Goal: Information Seeking & Learning: Learn about a topic

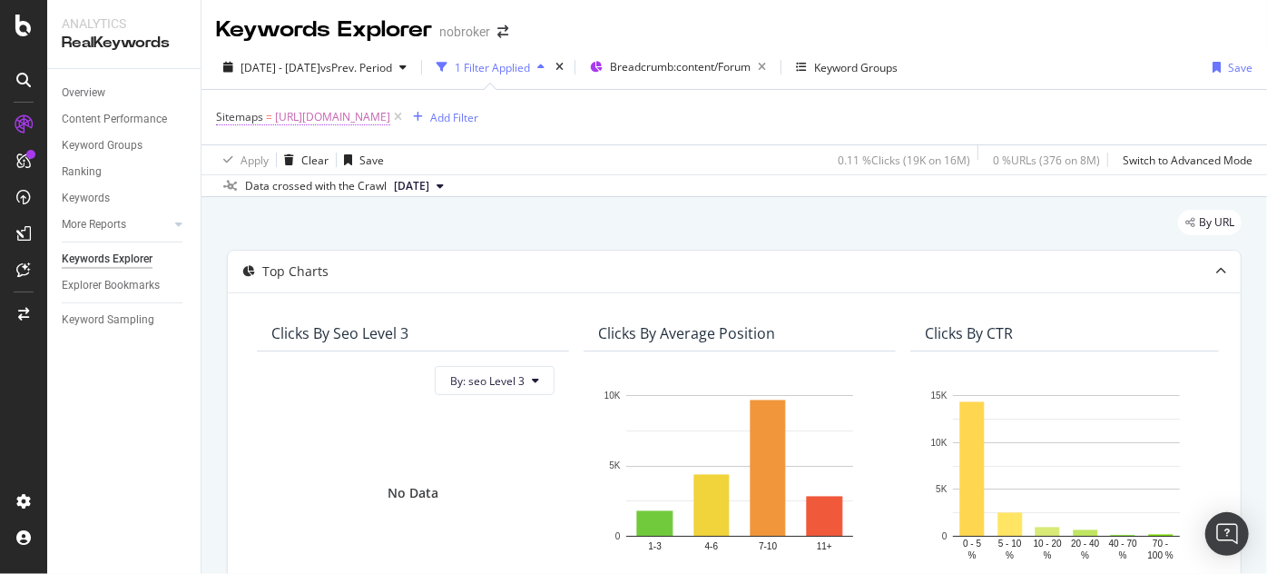
click at [390, 115] on span "[URL][DOMAIN_NAME]" at bounding box center [332, 116] width 115 height 25
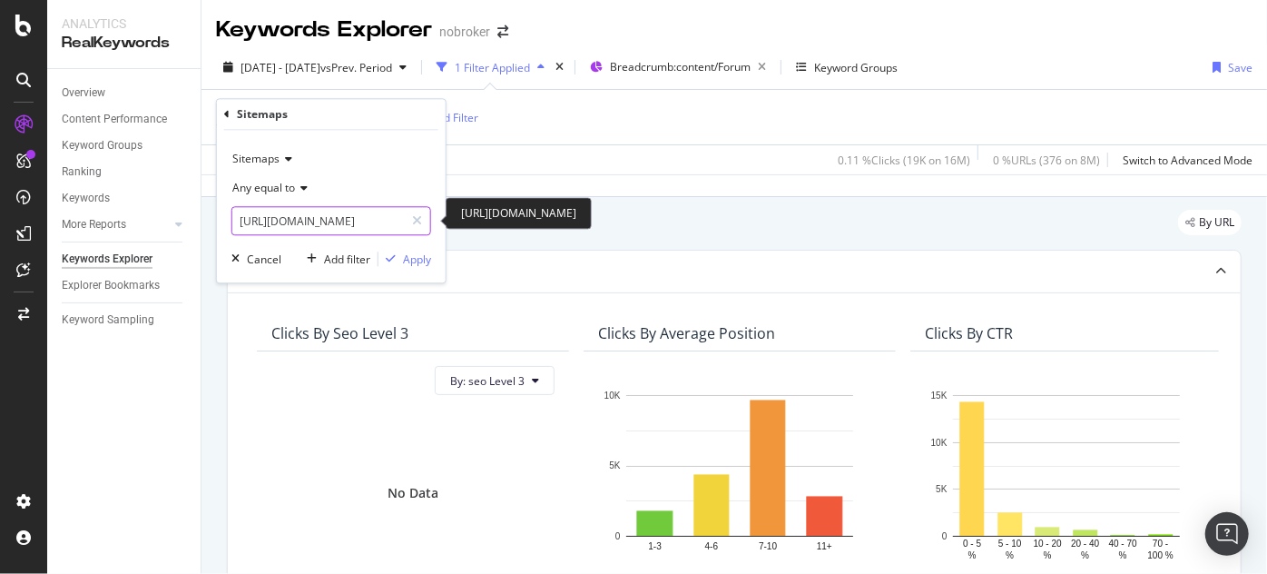
click at [352, 221] on input "[URL][DOMAIN_NAME]" at bounding box center [318, 221] width 172 height 29
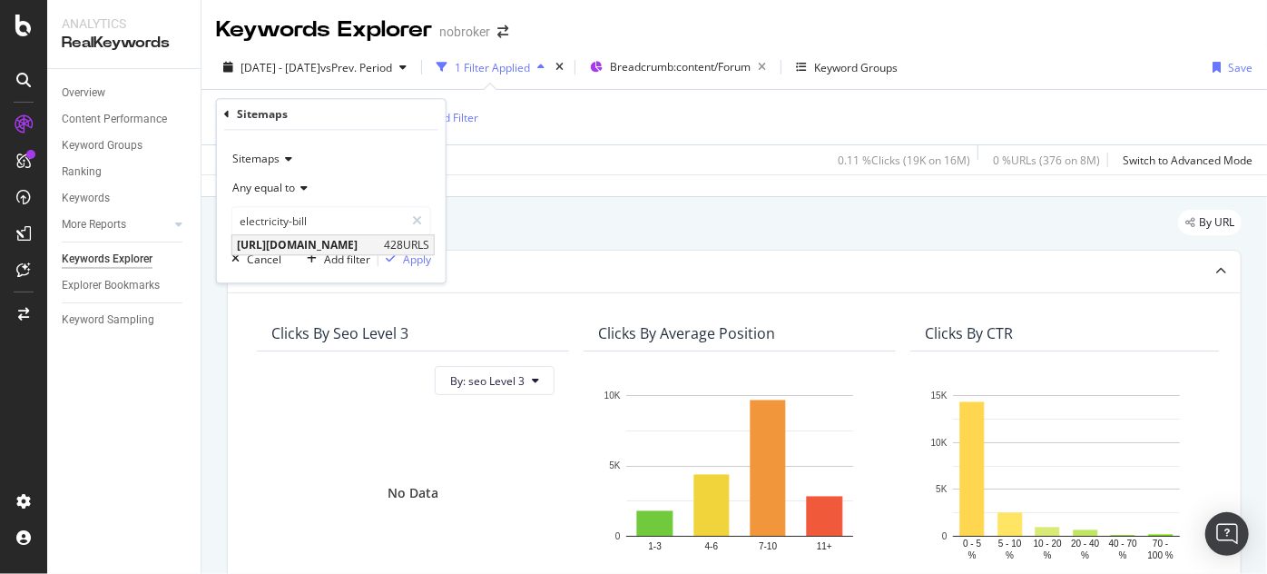
click at [365, 240] on span "[URL][DOMAIN_NAME]" at bounding box center [308, 245] width 142 height 15
type input "[URL][DOMAIN_NAME]"
click at [419, 263] on div "Apply" at bounding box center [417, 258] width 28 height 15
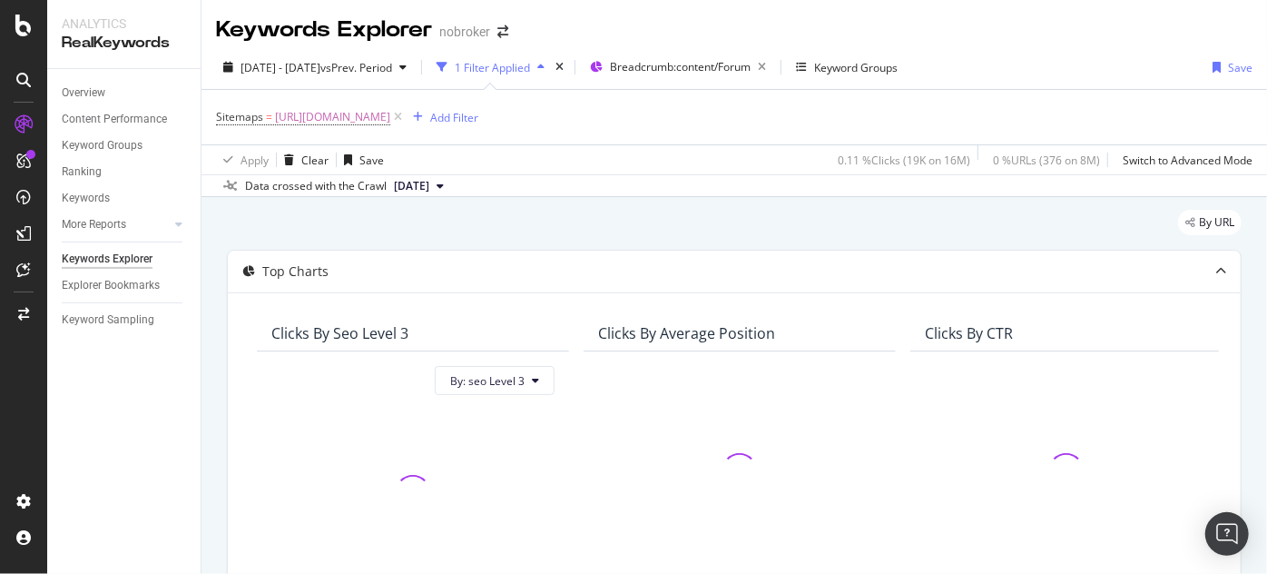
click at [428, 184] on span "[DATE]" at bounding box center [411, 186] width 35 height 16
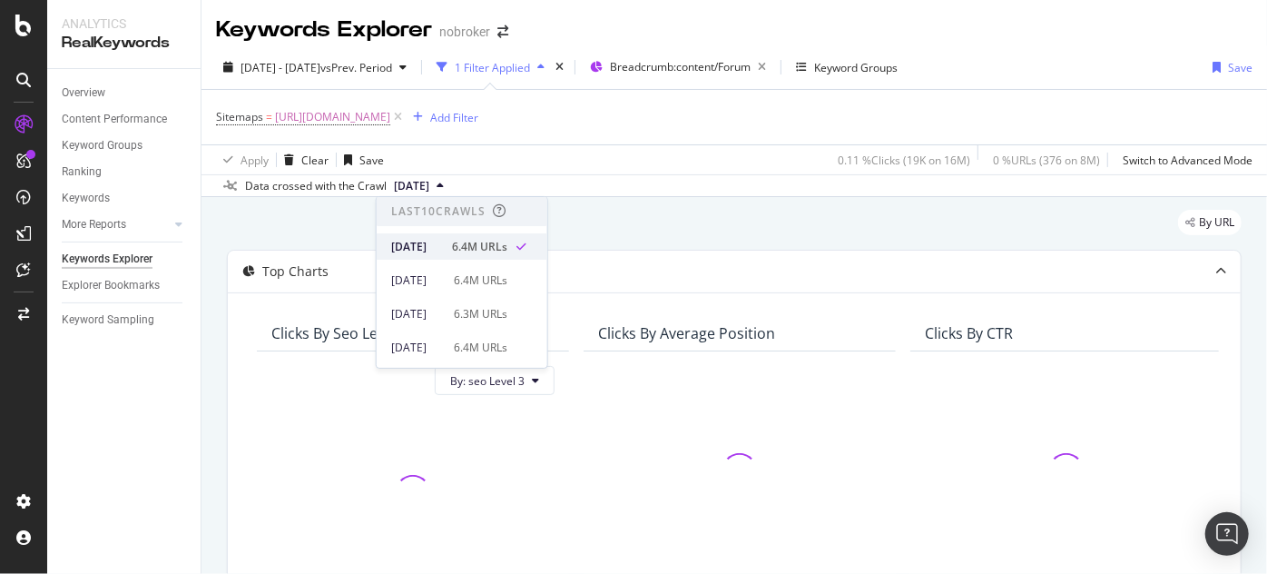
click at [427, 241] on div "[DATE]" at bounding box center [416, 247] width 50 height 16
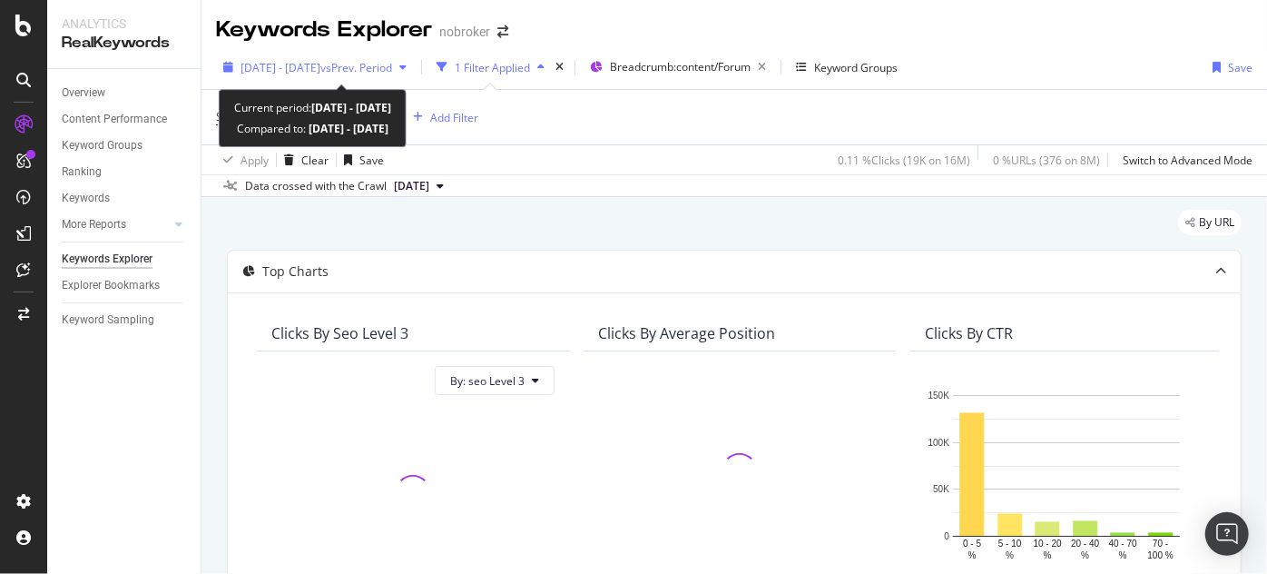
click at [298, 69] on span "[DATE] - [DATE]" at bounding box center [281, 67] width 80 height 15
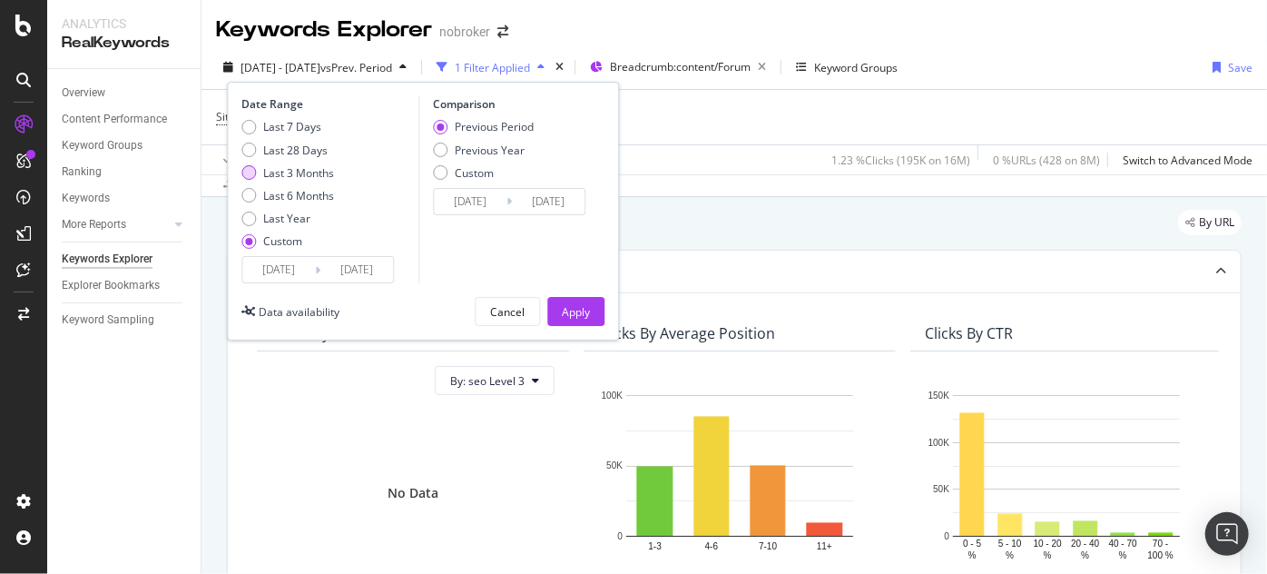
click at [292, 171] on div "Last 3 Months" at bounding box center [298, 172] width 71 height 15
type input "[DATE]"
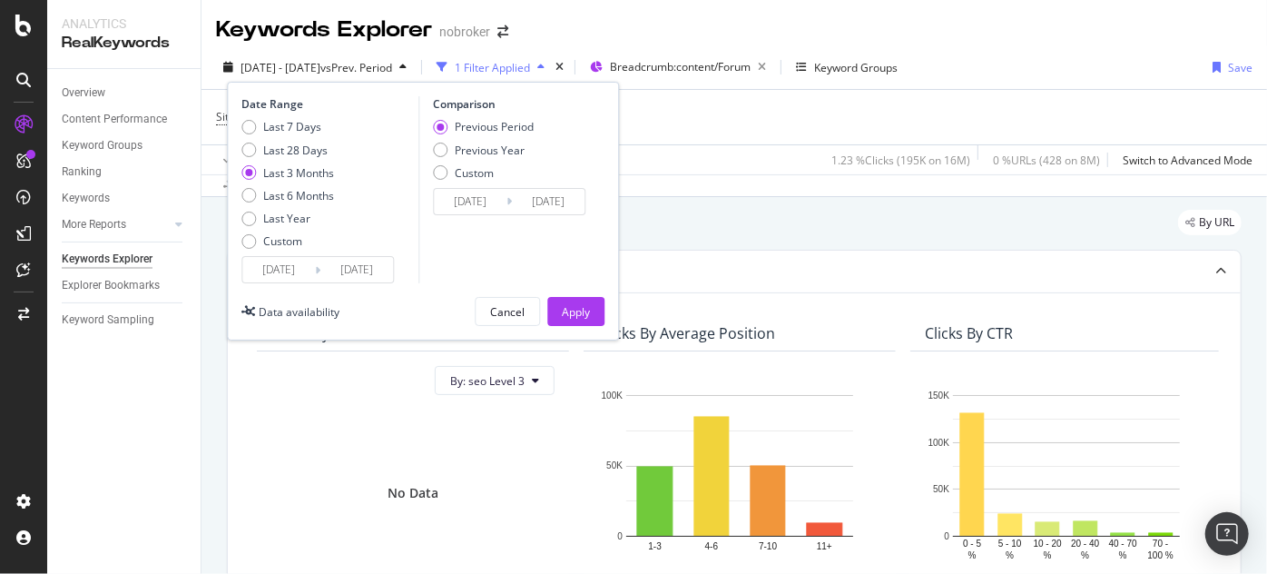
click at [365, 270] on input "[DATE]" at bounding box center [356, 269] width 73 height 25
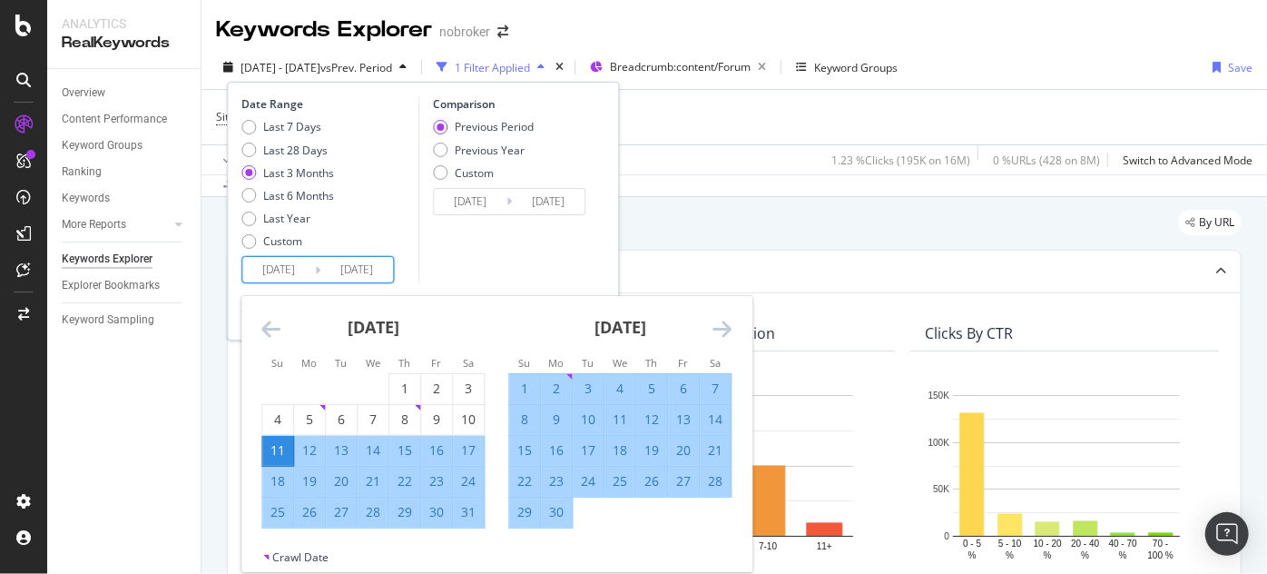
click at [459, 257] on div "Comparison Previous Period Previous Year Custom [DATE] Navigate forward to inte…" at bounding box center [504, 189] width 172 height 187
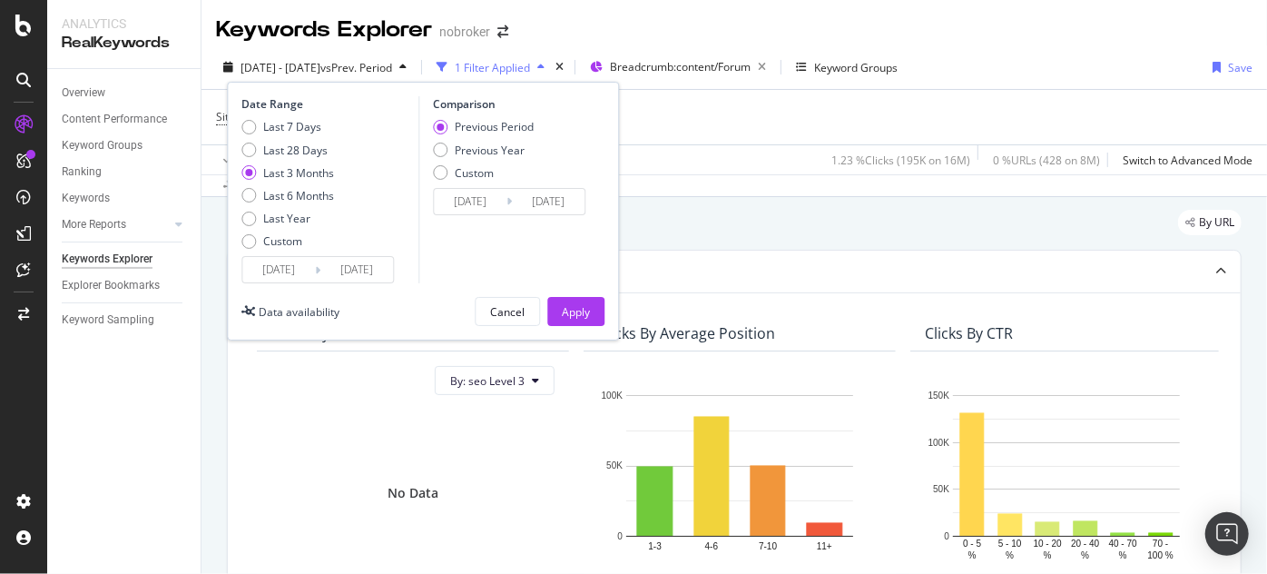
click at [555, 293] on div "Date Range Last 7 Days Last 28 Days Last 3 Months Last 6 Months Last Year Custo…" at bounding box center [423, 211] width 392 height 259
click at [566, 309] on div "Apply" at bounding box center [576, 311] width 28 height 15
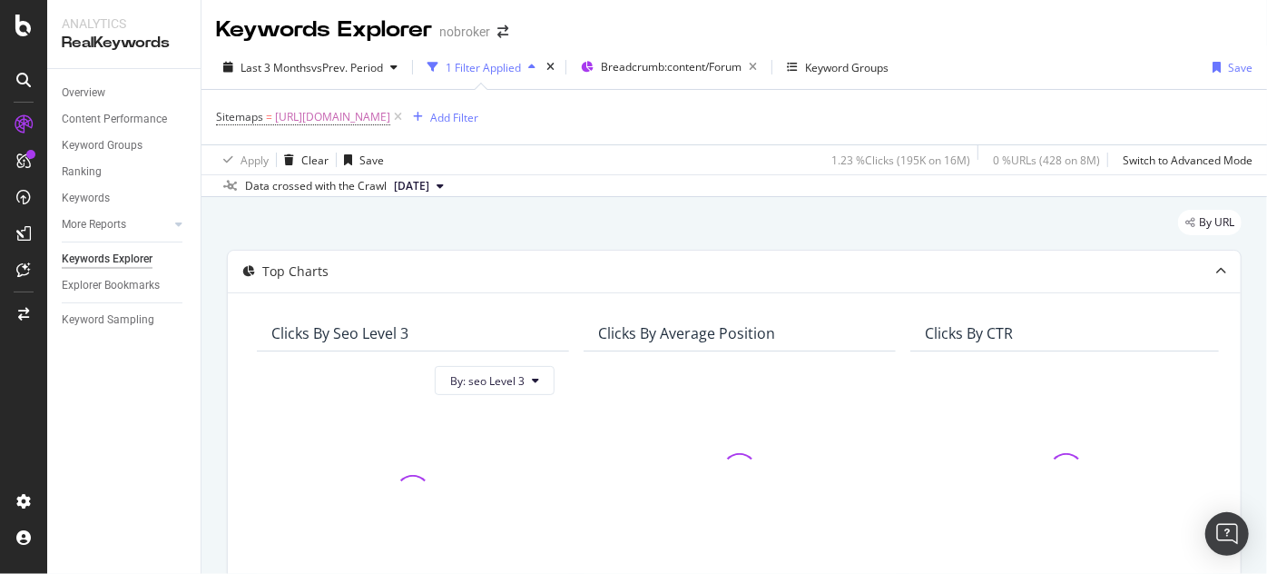
click at [650, 239] on div "By URL" at bounding box center [734, 230] width 1015 height 40
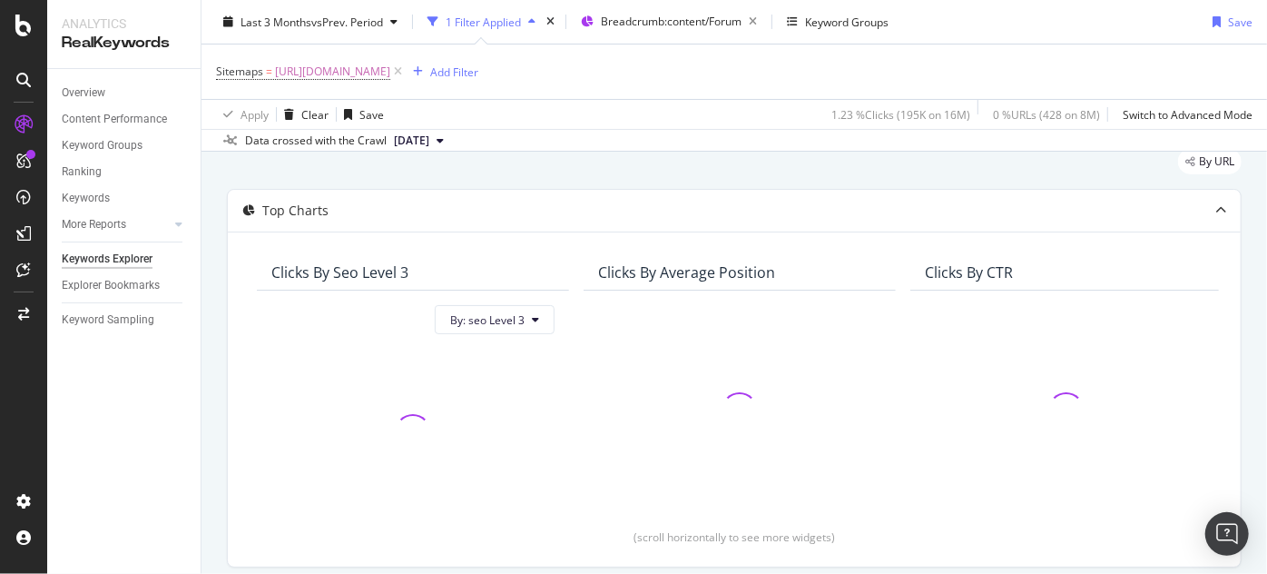
scroll to position [454, 0]
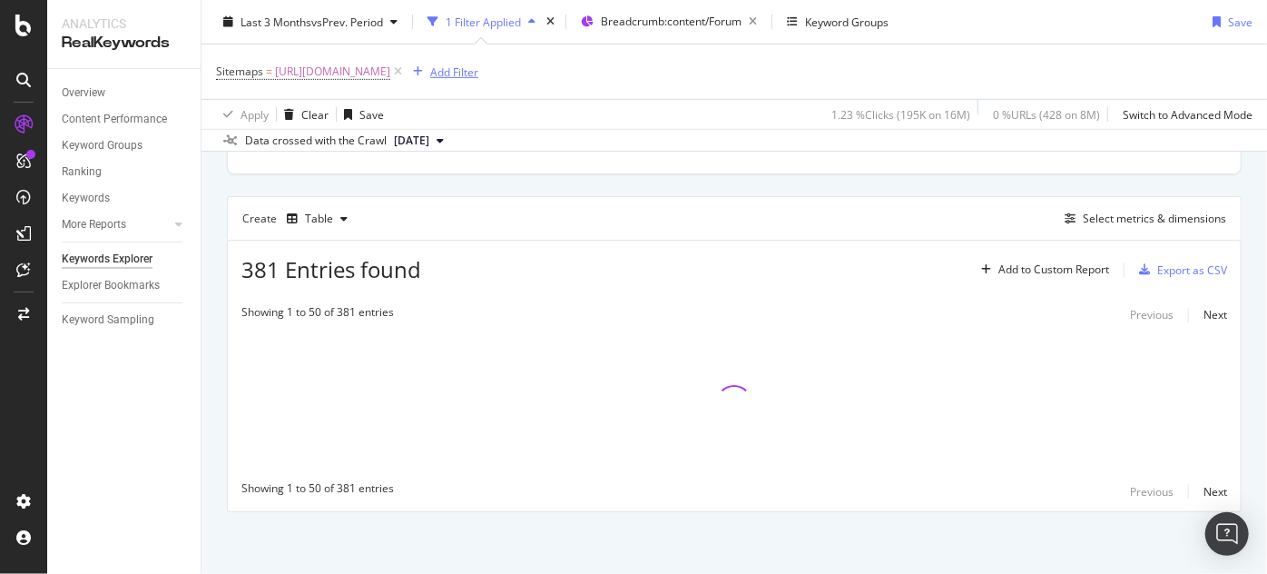
click at [478, 69] on div "Add Filter" at bounding box center [454, 71] width 48 height 15
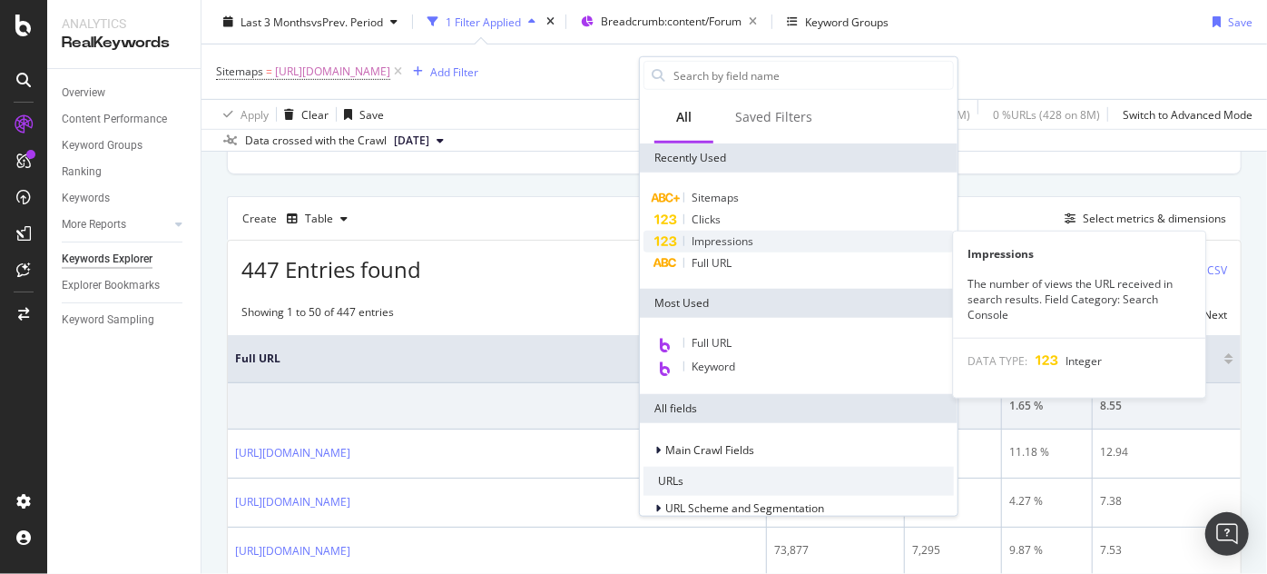
click at [721, 231] on div "Impressions" at bounding box center [798, 242] width 310 height 22
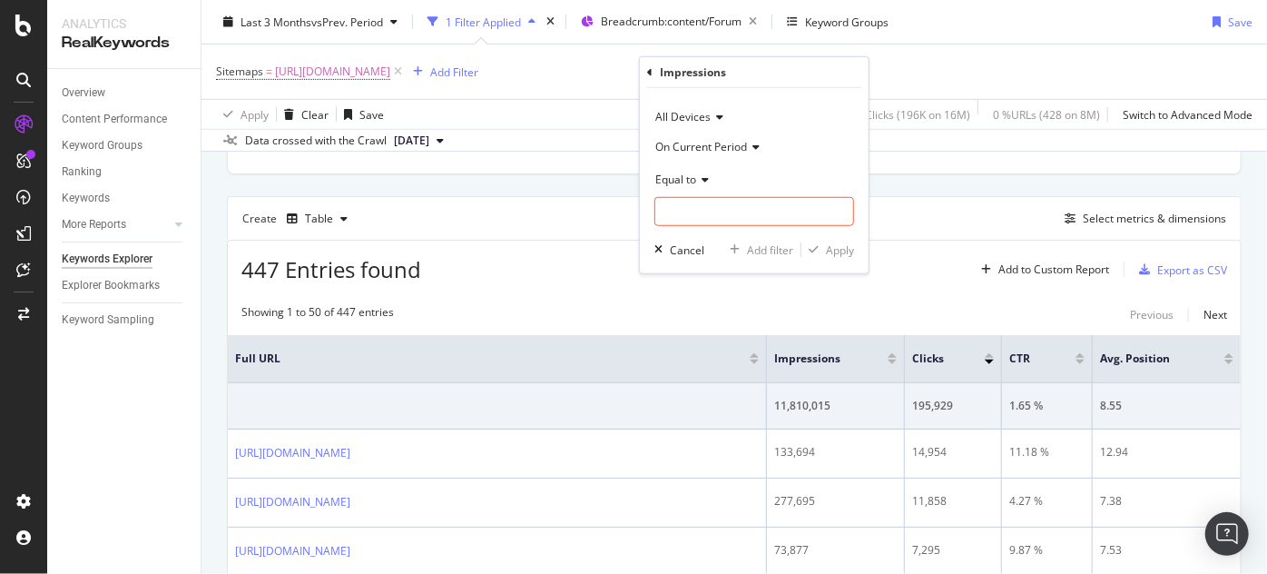
click at [686, 142] on span "On Current Period" at bounding box center [701, 145] width 92 height 15
click at [711, 249] on span "Diff. Between Period - value" at bounding box center [733, 253] width 140 height 15
click at [685, 205] on input "number" at bounding box center [754, 211] width 200 height 29
click at [672, 181] on span "Equal to" at bounding box center [675, 178] width 41 height 15
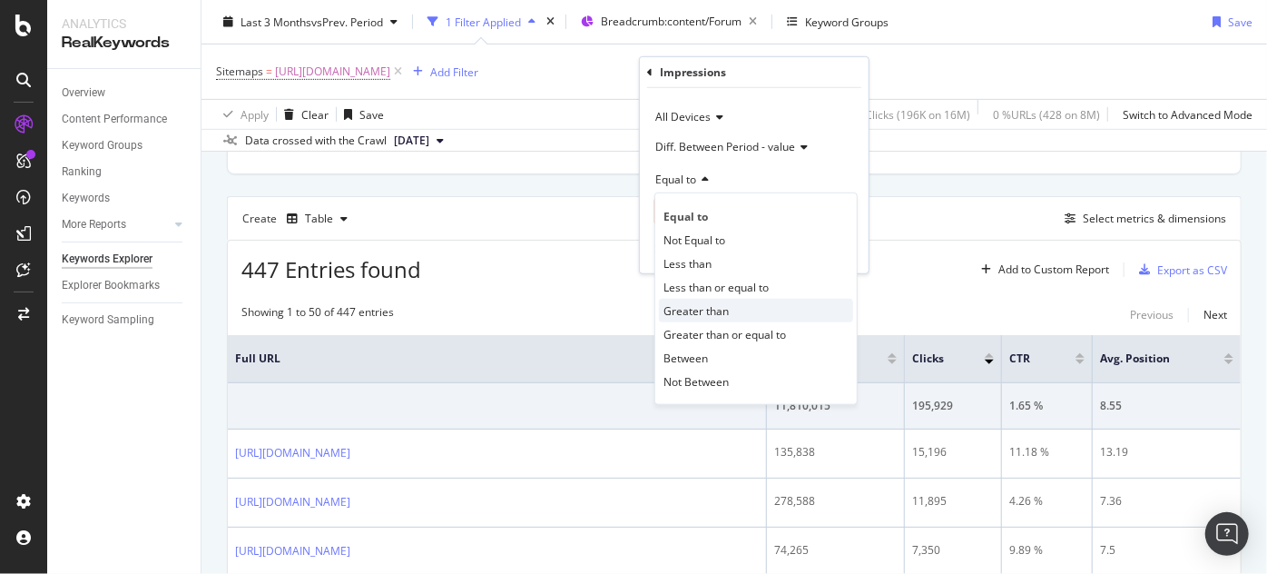
click at [692, 312] on span "Greater than" at bounding box center [695, 309] width 65 height 15
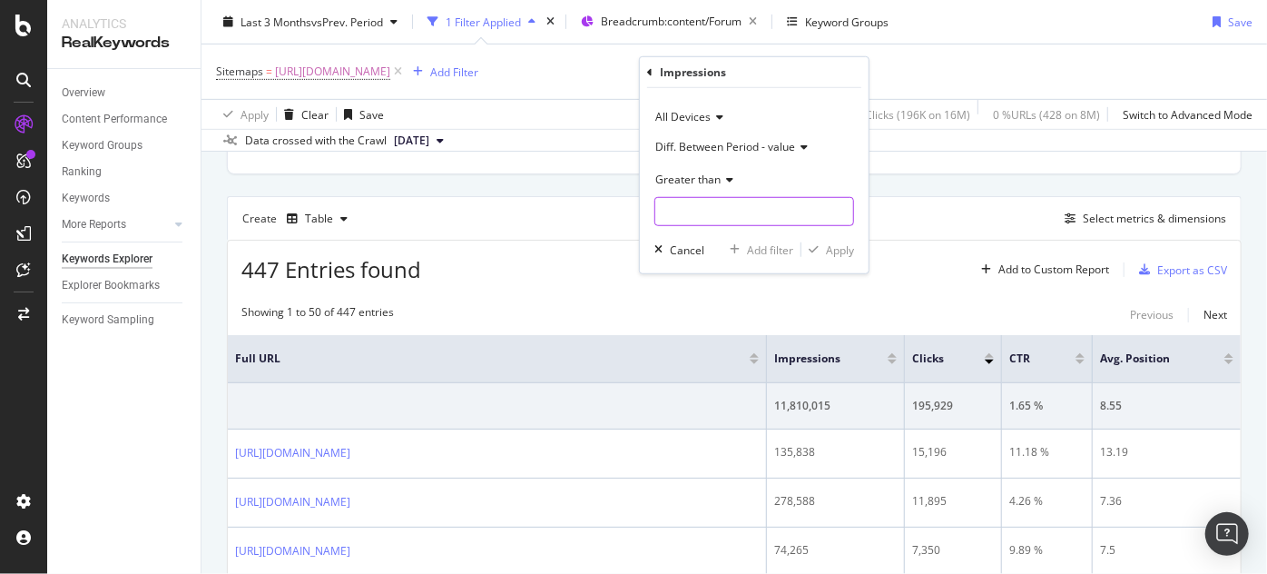
click at [672, 212] on input "number" at bounding box center [754, 211] width 200 height 29
type input "1000"
click at [822, 244] on div "button" at bounding box center [813, 249] width 25 height 11
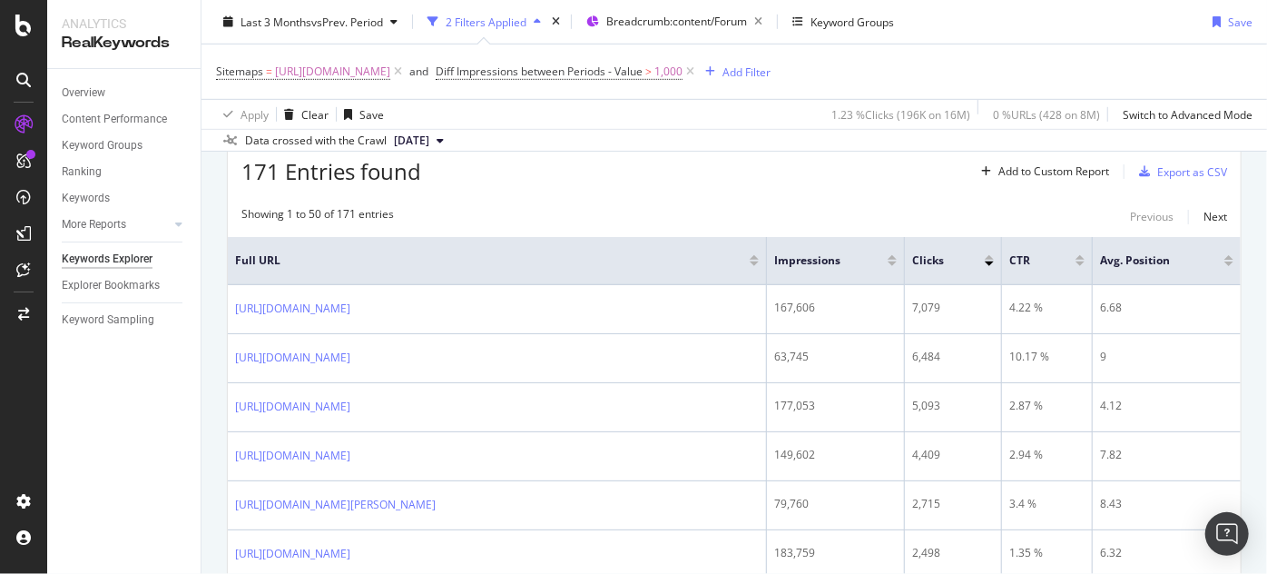
scroll to position [565, 0]
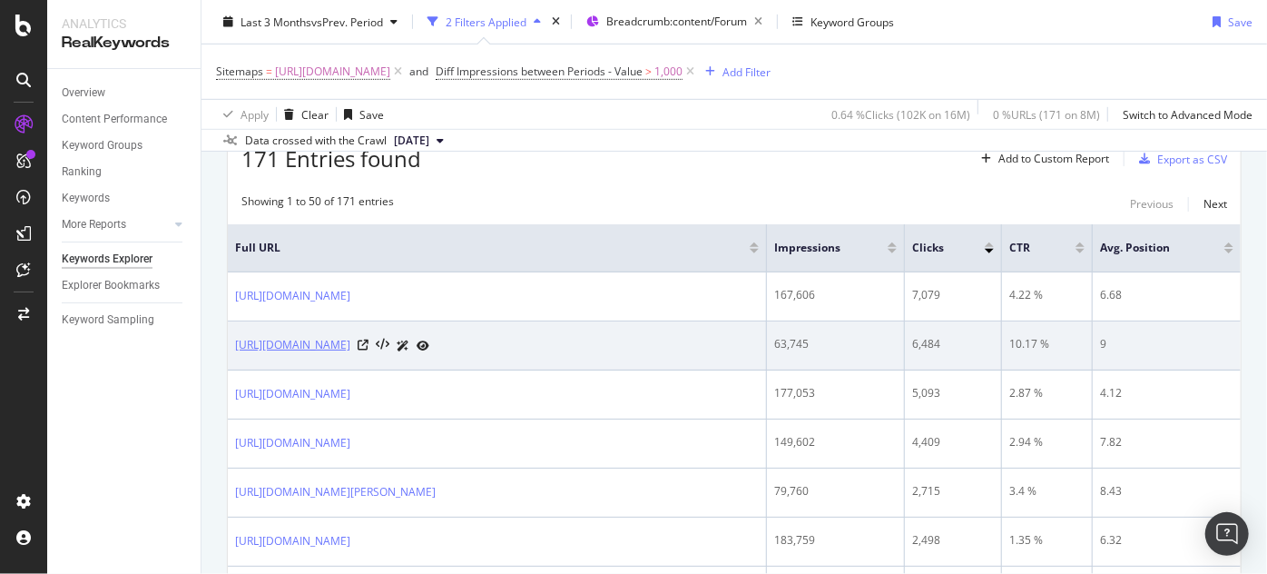
drag, startPoint x: 212, startPoint y: 270, endPoint x: 368, endPoint y: 335, distance: 168.9
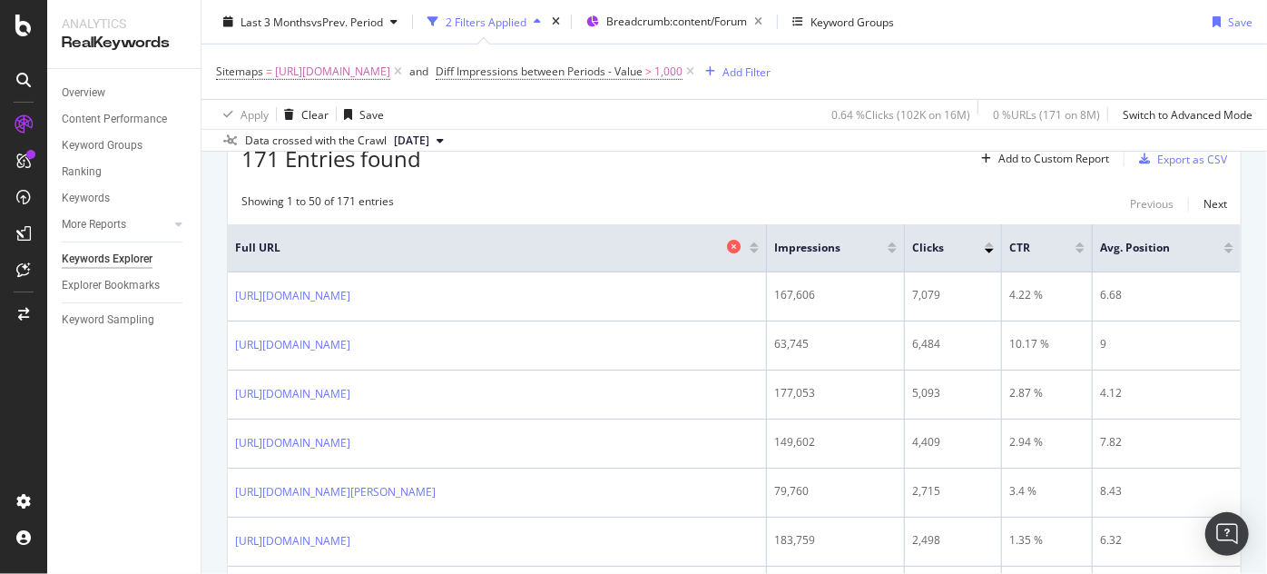
click at [273, 247] on span "Full URL" at bounding box center [478, 248] width 487 height 16
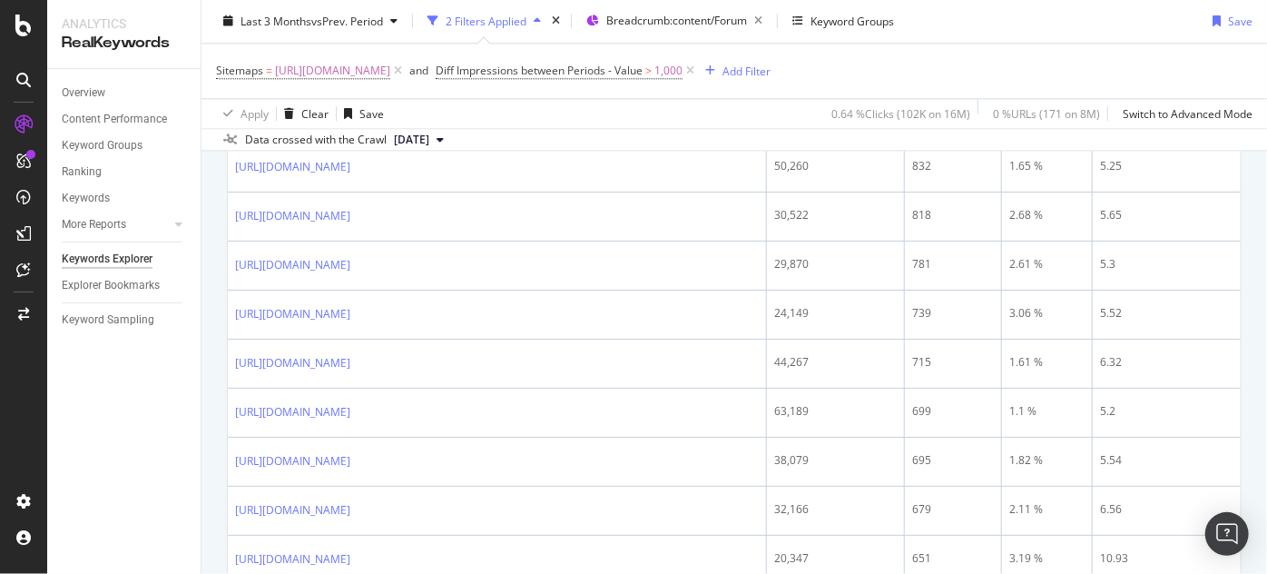
scroll to position [2906, 0]
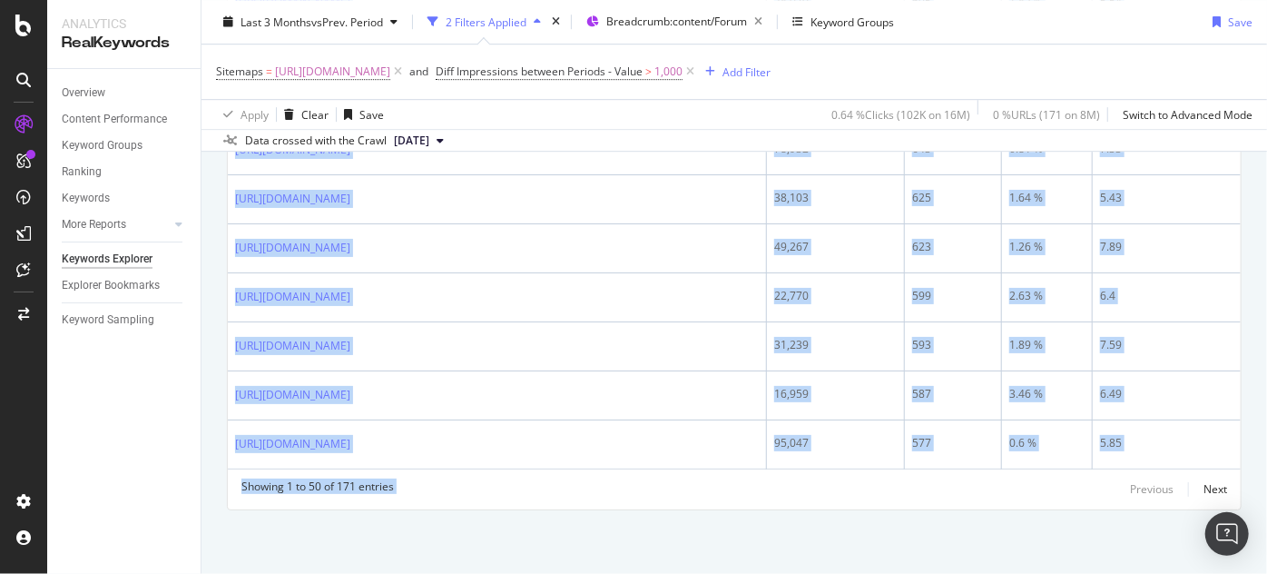
drag, startPoint x: 230, startPoint y: 275, endPoint x: 761, endPoint y: 612, distance: 629.5
click at [761, 573] on html "Analytics RealKeywords Overview Content Performance Keyword Groups Ranking Keyw…" at bounding box center [633, 287] width 1267 height 574
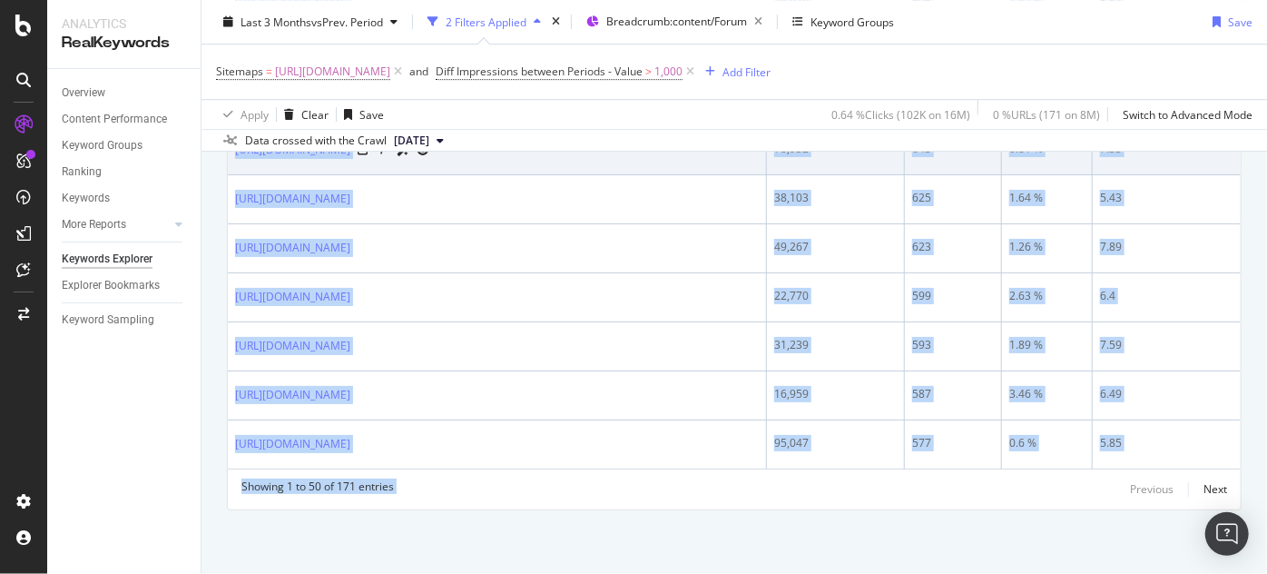
copy div "[URL][DOMAIN_NAME] 167,606 7,079 4.22 % 6.68 [URL][DOMAIN_NAME] 63,745 6,484 10…"
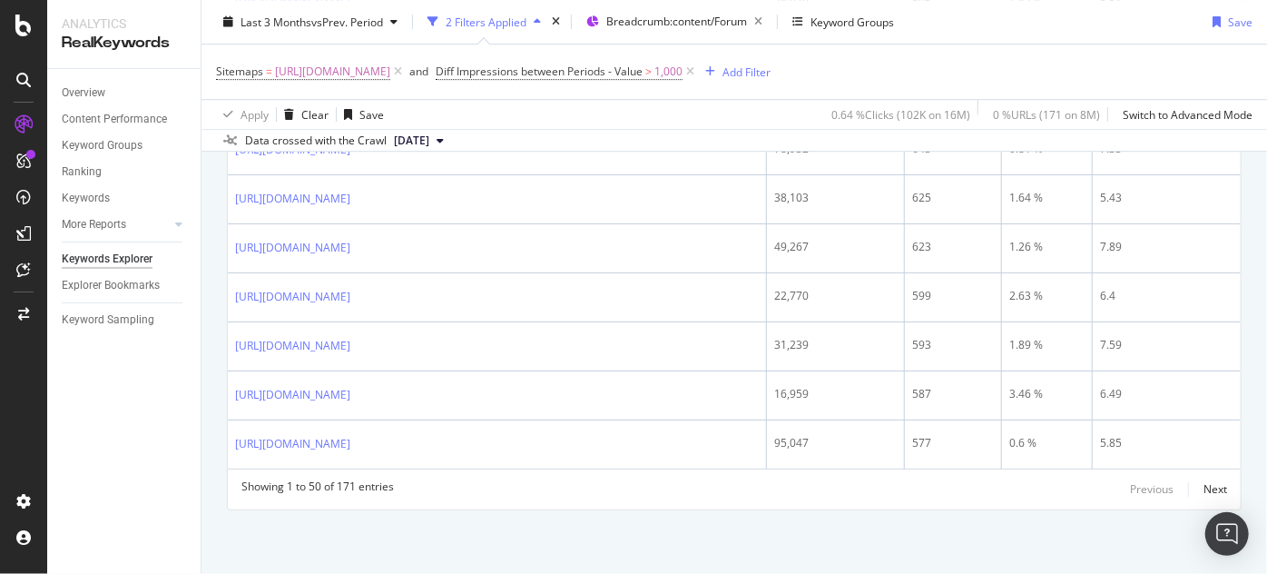
click at [636, 126] on div "Apply Clear Save 0.64 % Clicks ( 102K on 16M ) 0 % URLs ( 171 on 8M ) Switch to…" at bounding box center [733, 114] width 1065 height 30
click at [390, 73] on span "[URL][DOMAIN_NAME]" at bounding box center [332, 71] width 115 height 25
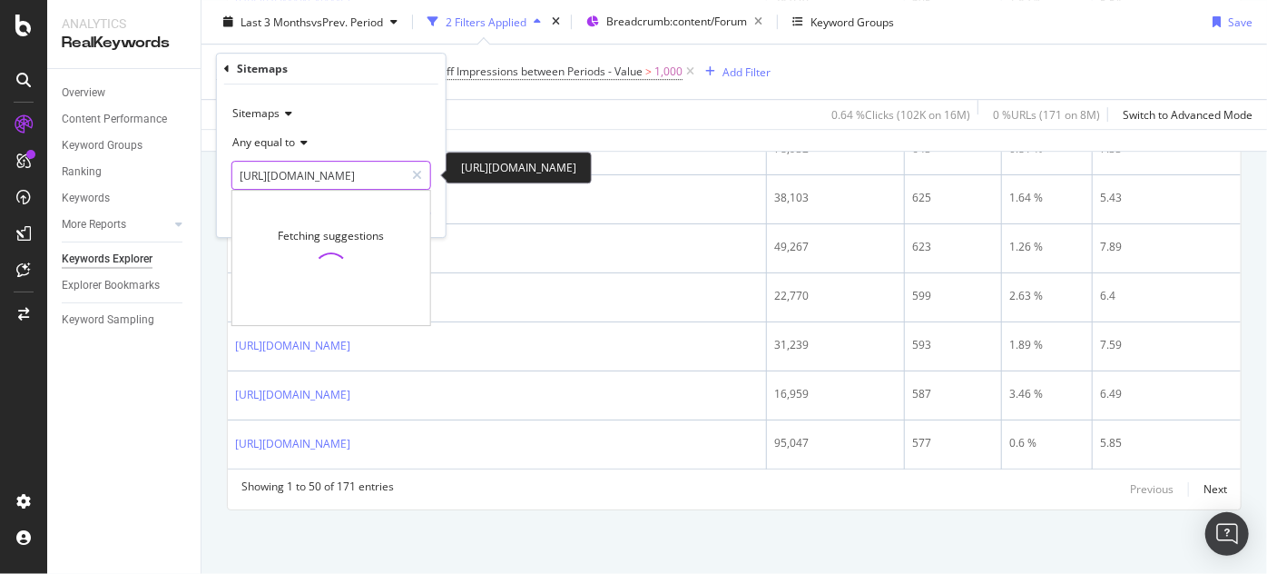
click at [363, 180] on input "[URL][DOMAIN_NAME]" at bounding box center [318, 175] width 172 height 29
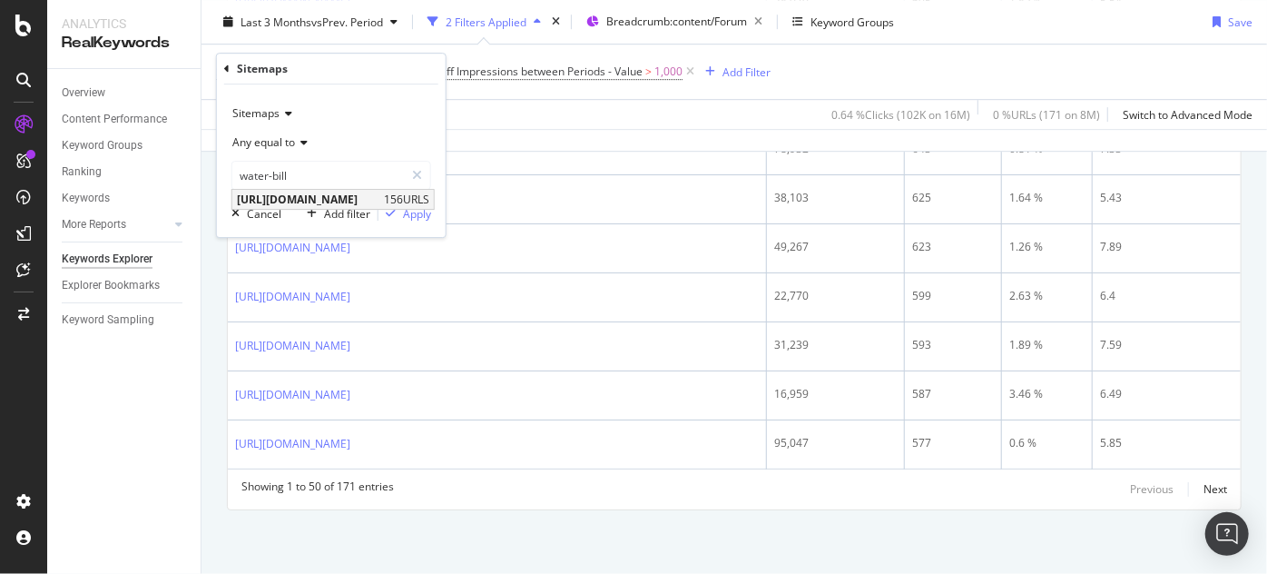
click at [379, 205] on span "[URL][DOMAIN_NAME]" at bounding box center [308, 198] width 142 height 15
type input "[URL][DOMAIN_NAME]"
click at [407, 214] on div "Apply" at bounding box center [417, 213] width 28 height 15
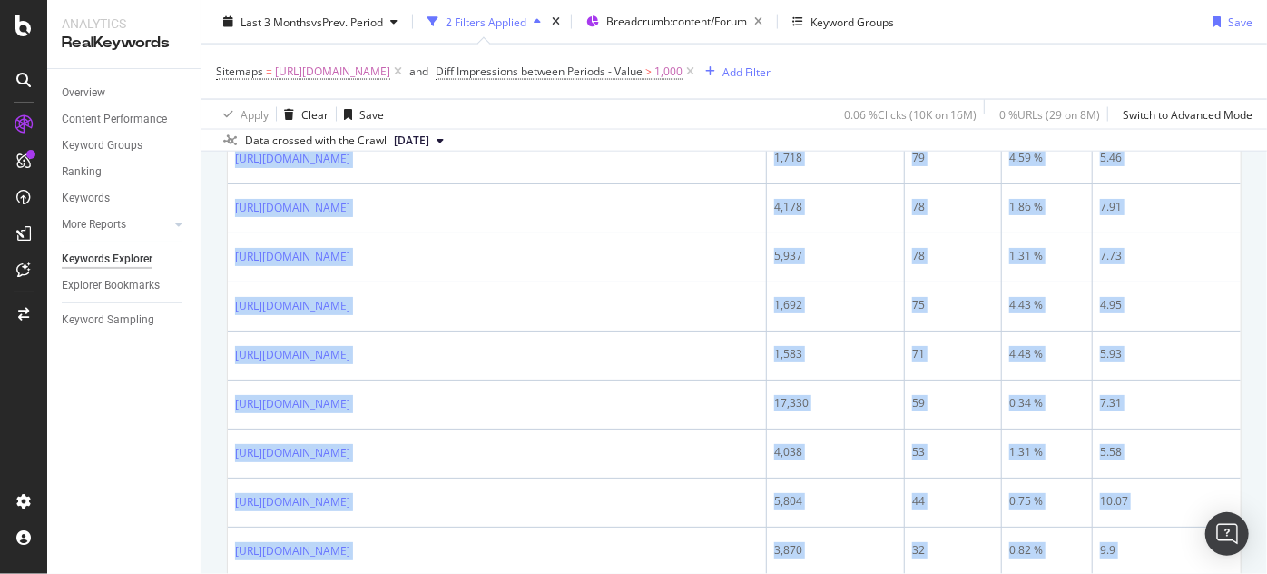
scroll to position [1779, 0]
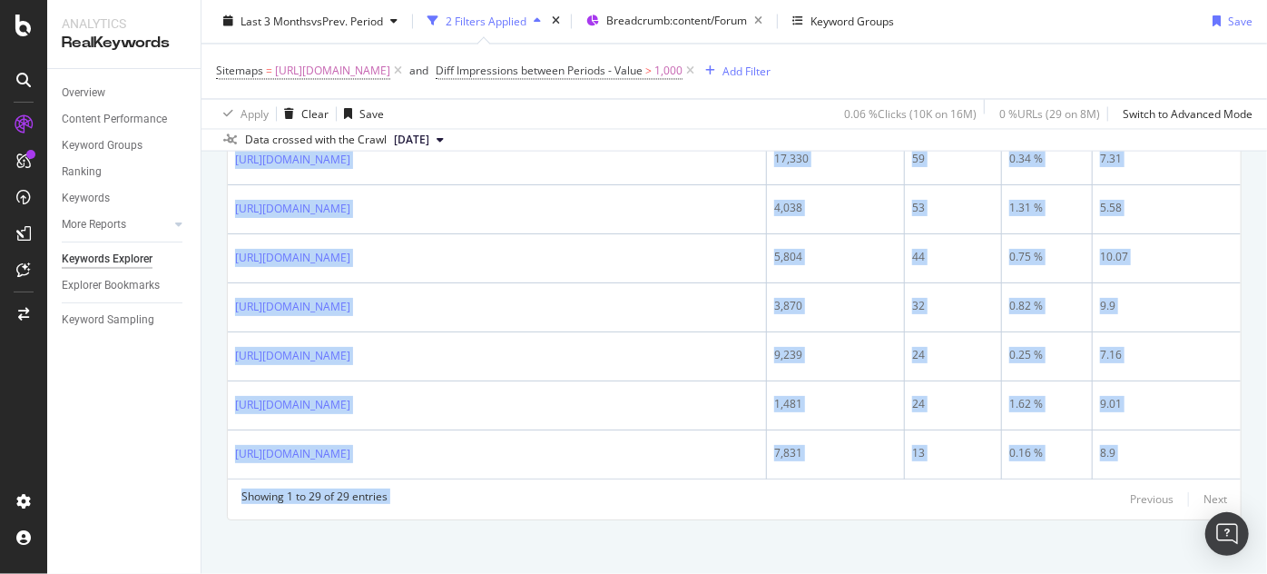
drag, startPoint x: 233, startPoint y: 345, endPoint x: 822, endPoint y: 612, distance: 646.6
click at [822, 573] on html "Analytics RealKeywords Overview Content Performance Keyword Groups Ranking Keyw…" at bounding box center [633, 287] width 1267 height 574
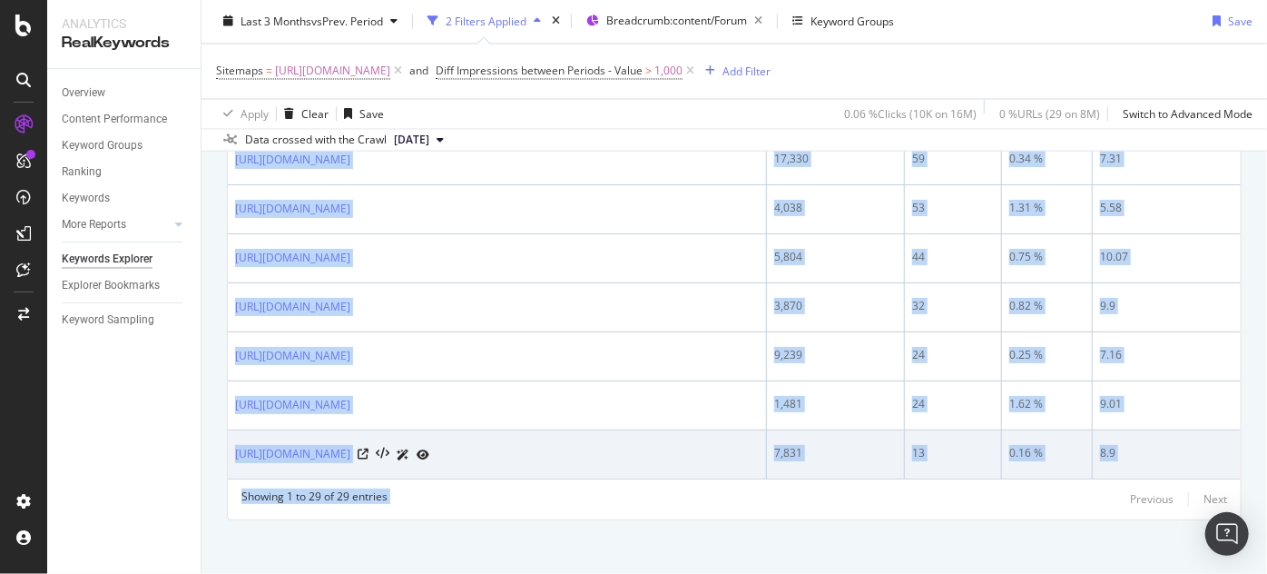
copy div "[URL][DOMAIN_NAME] 34,394 1,702 4.94 % 7.47 [URL][DOMAIN_NAME][PERSON_NAME] 50,…"
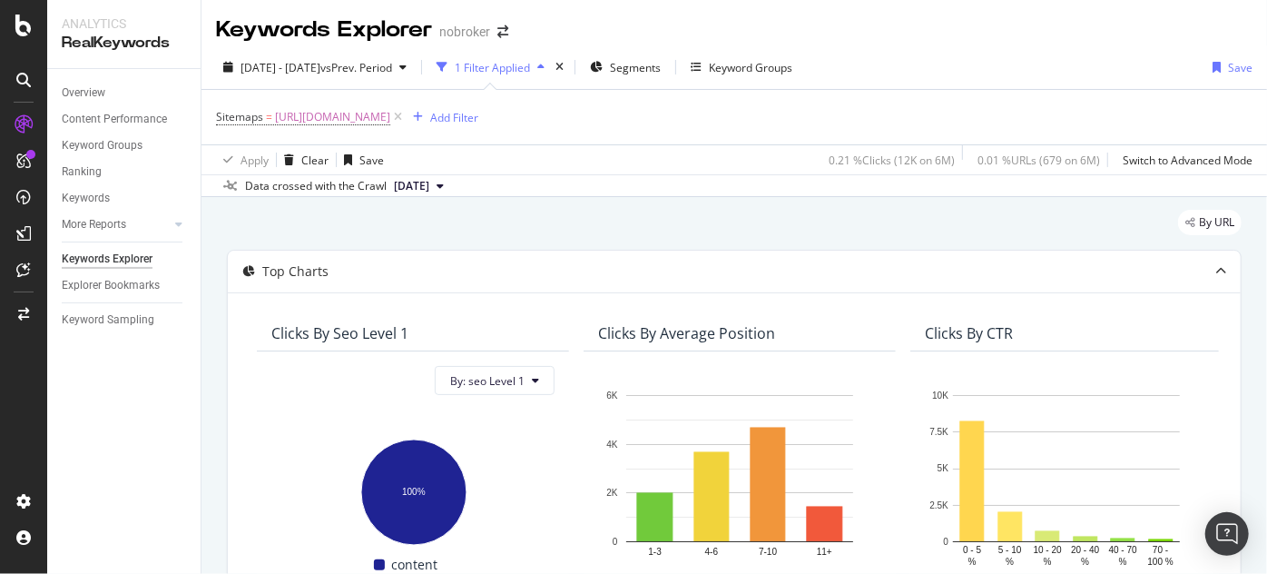
scroll to position [305, 0]
